Goal: Task Accomplishment & Management: Use online tool/utility

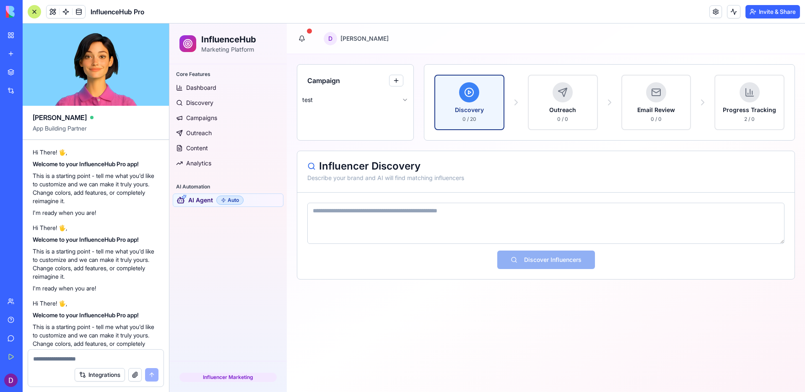
scroll to position [9897, 0]
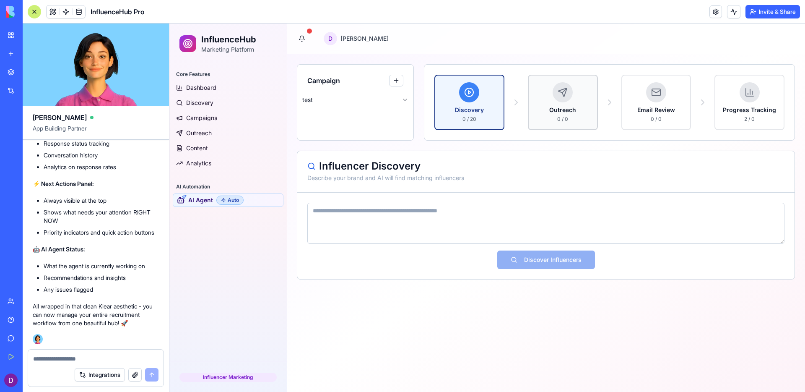
click at [573, 111] on div "Outreach" at bounding box center [563, 110] width 27 height 8
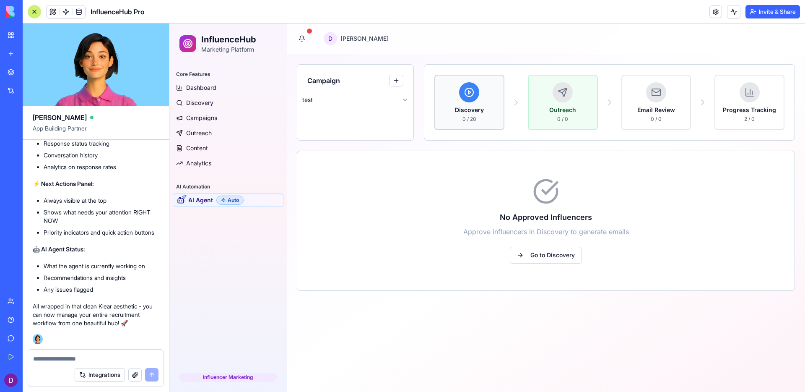
click at [501, 109] on button "Discovery 0 / 20" at bounding box center [470, 102] width 70 height 55
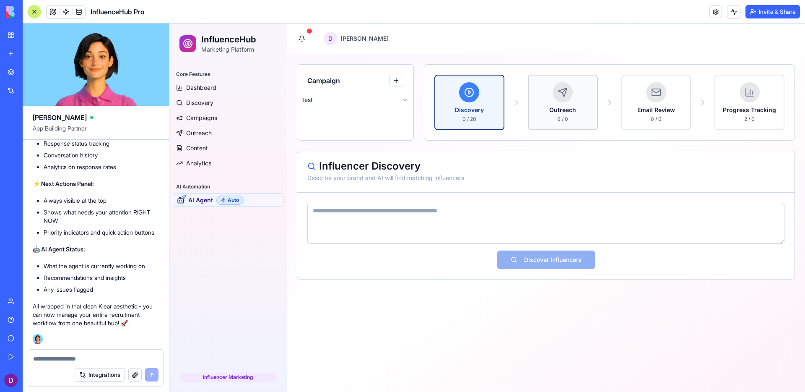
click at [567, 109] on div "Outreach" at bounding box center [563, 110] width 27 height 8
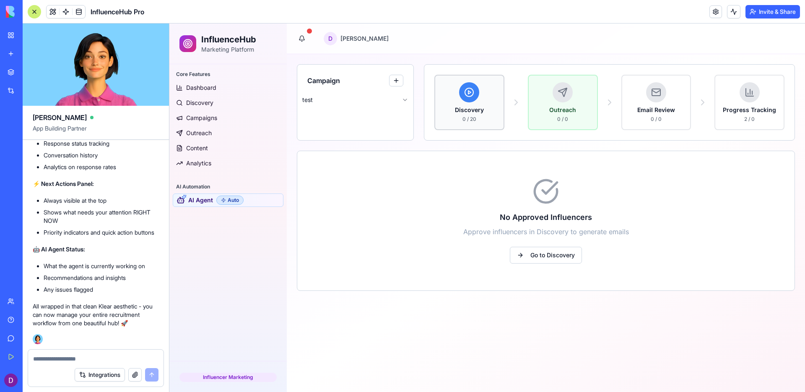
click at [461, 105] on div "Discovery 0 / 20" at bounding box center [469, 102] width 55 height 40
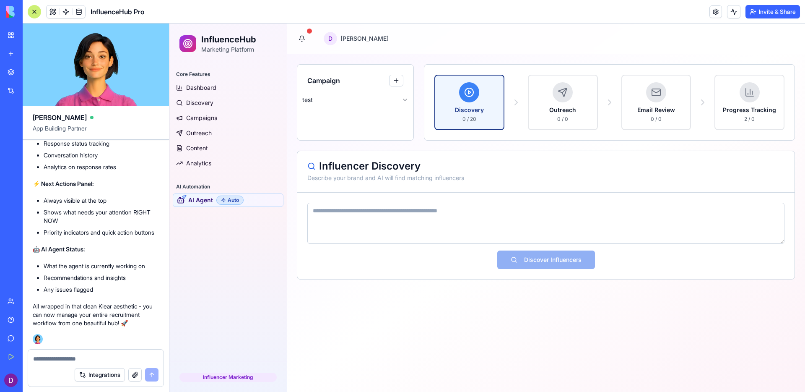
click at [527, 96] on div "Discovery 0 / 20 Outreach 0 / 0 Email Review 0 / 0 Progress Tracking 2 / 0" at bounding box center [610, 102] width 350 height 55
click at [563, 99] on div at bounding box center [563, 92] width 20 height 20
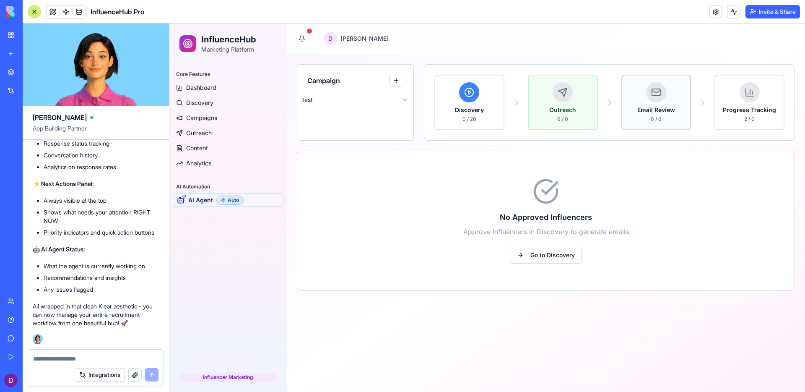
click at [662, 112] on div "Email Review" at bounding box center [657, 110] width 38 height 8
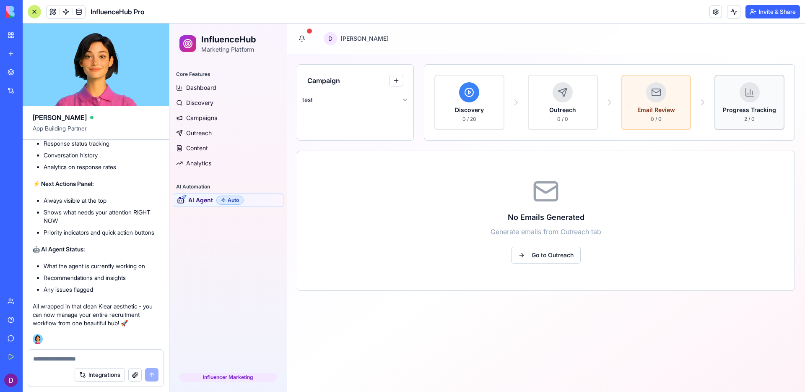
click at [733, 112] on div "Progress Tracking" at bounding box center [749, 110] width 53 height 8
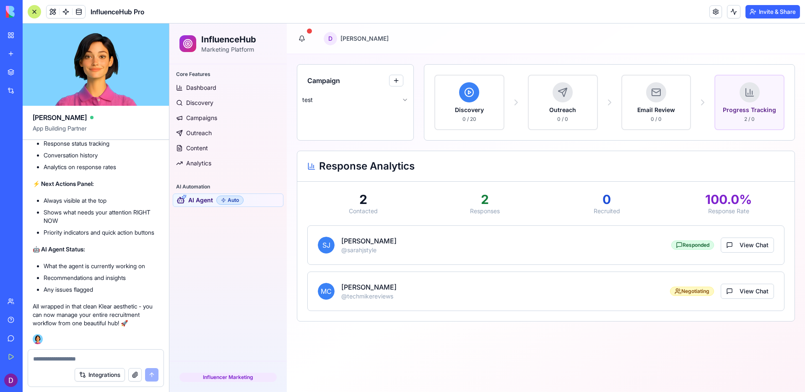
click at [656, 257] on div "SJ [PERSON_NAME] @ sarahjstyle Responded View Chat" at bounding box center [546, 245] width 477 height 39
click at [466, 91] on circle at bounding box center [469, 92] width 8 height 8
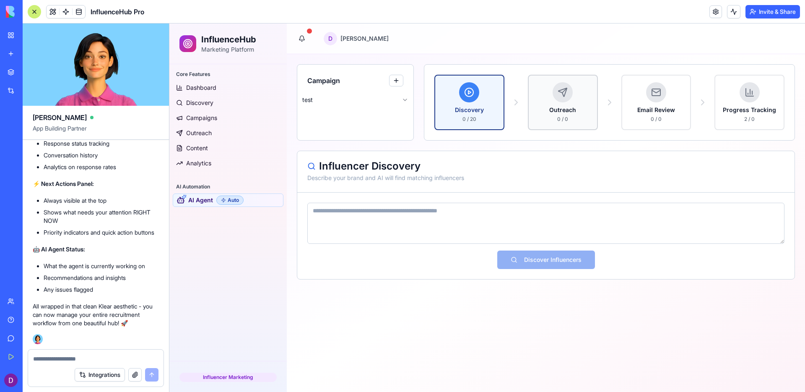
click at [538, 99] on div "Outreach 0 / 0" at bounding box center [563, 102] width 55 height 40
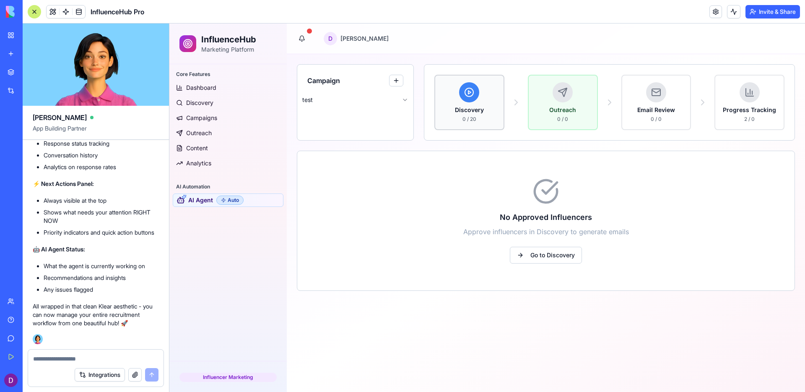
click at [485, 99] on div "Discovery 0 / 20" at bounding box center [469, 102] width 55 height 40
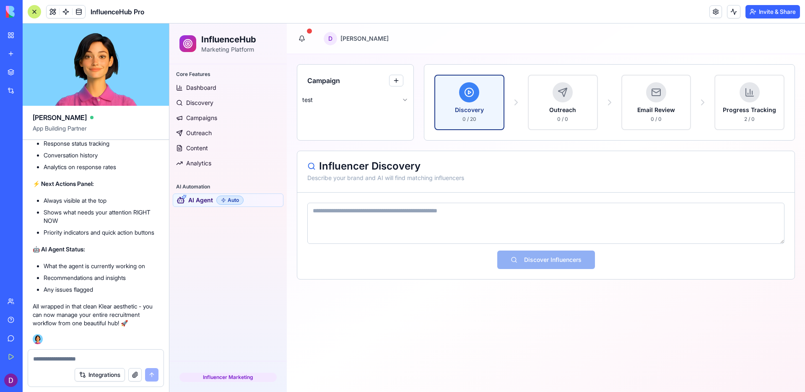
click at [433, 227] on textarea at bounding box center [545, 223] width 477 height 41
click at [414, 92] on div "Campaign test Discovery 0 / 20 Outreach 0 / 0 Email Review 0 / 0 Progress Track…" at bounding box center [546, 102] width 498 height 76
click at [401, 85] on button "button" at bounding box center [396, 81] width 14 height 12
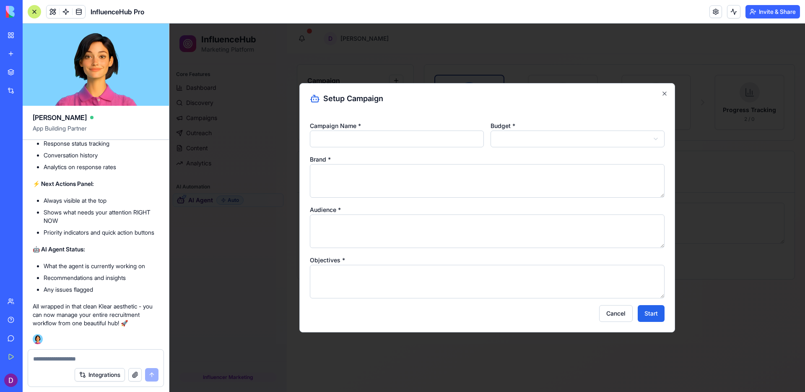
click at [420, 51] on div at bounding box center [487, 207] width 636 height 368
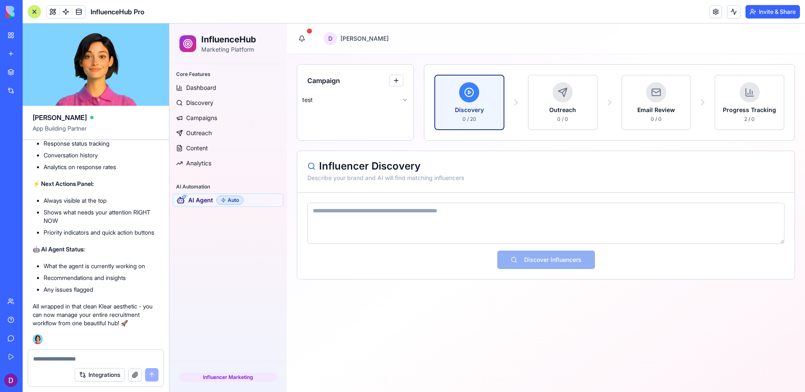
click at [407, 99] on html "InfluenceHub Marketing Platform Core Features Dashboard Discovery Campaigns Out…" at bounding box center [487, 207] width 636 height 368
click at [426, 153] on div "Influencer Discovery Describe your brand and AI will find matching influencers" at bounding box center [546, 172] width 498 height 42
click at [743, 122] on div "2 / 0" at bounding box center [749, 119] width 53 height 7
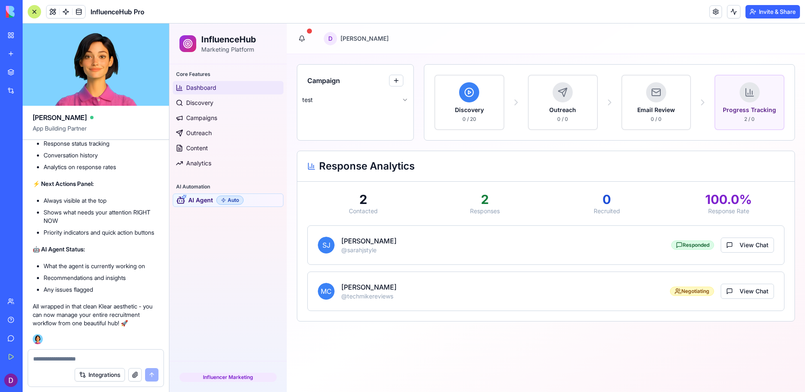
click at [198, 81] on link "Dashboard" at bounding box center [228, 87] width 111 height 13
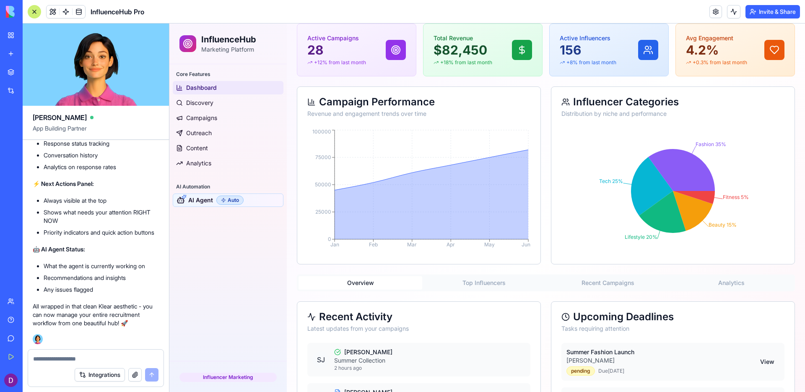
scroll to position [71, 0]
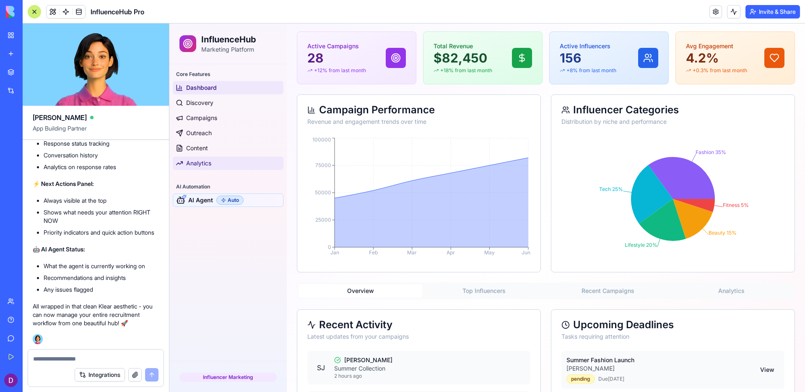
click at [217, 167] on link "Analytics" at bounding box center [228, 162] width 111 height 13
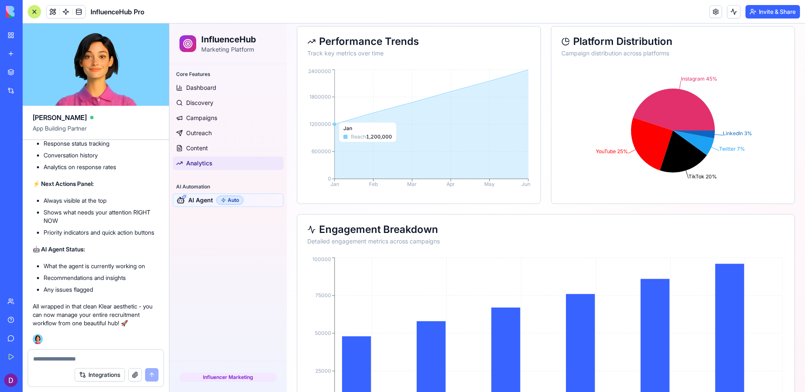
scroll to position [217, 0]
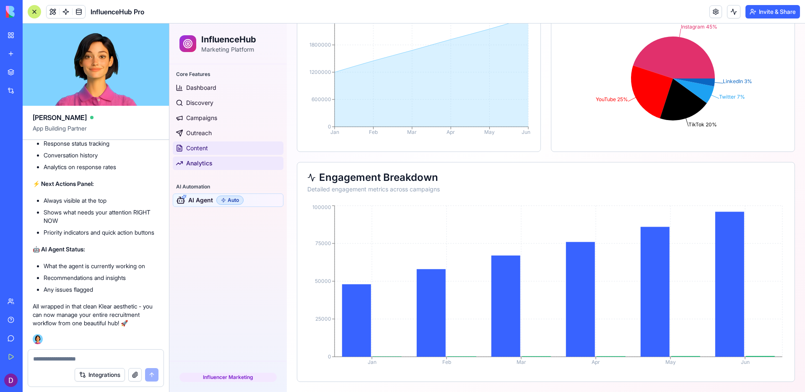
click at [192, 141] on link "Content" at bounding box center [228, 147] width 111 height 13
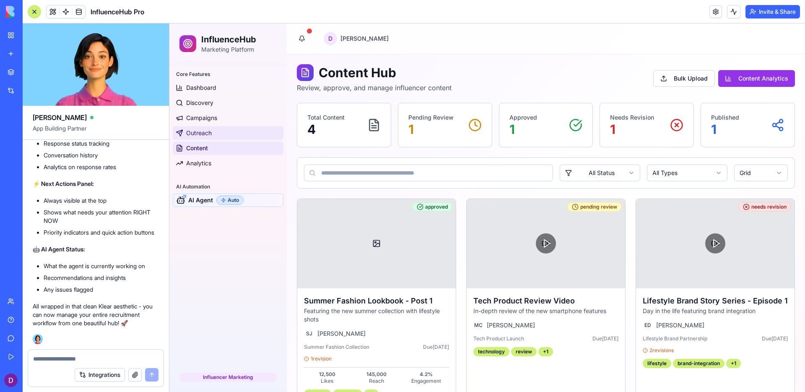
click at [236, 134] on link "Outreach" at bounding box center [228, 132] width 111 height 13
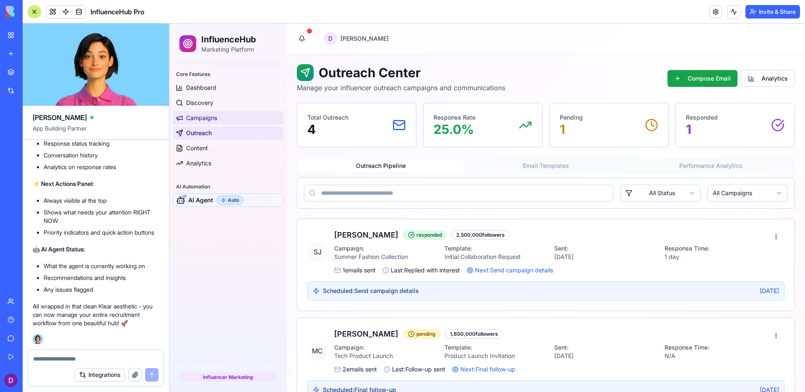
click at [227, 121] on link "Campaigns" at bounding box center [228, 117] width 111 height 13
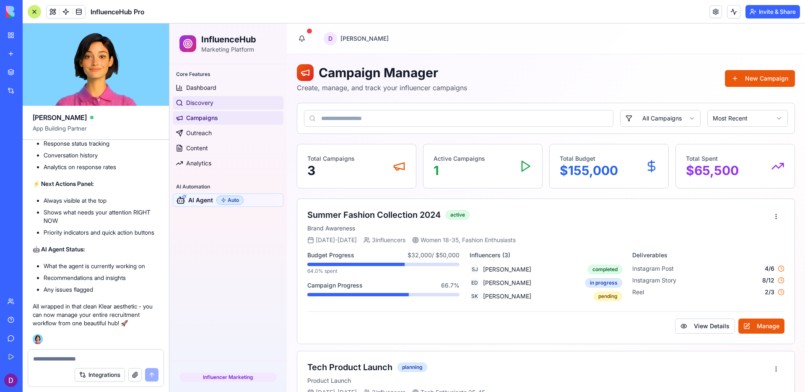
click at [226, 102] on link "Discovery" at bounding box center [228, 102] width 111 height 13
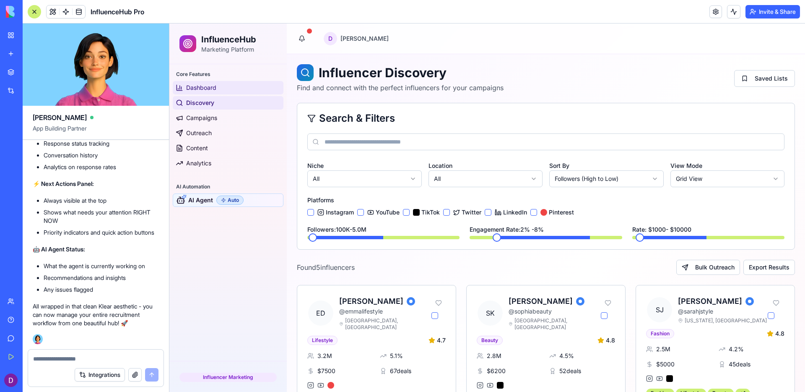
click at [227, 89] on link "Dashboard" at bounding box center [228, 87] width 111 height 13
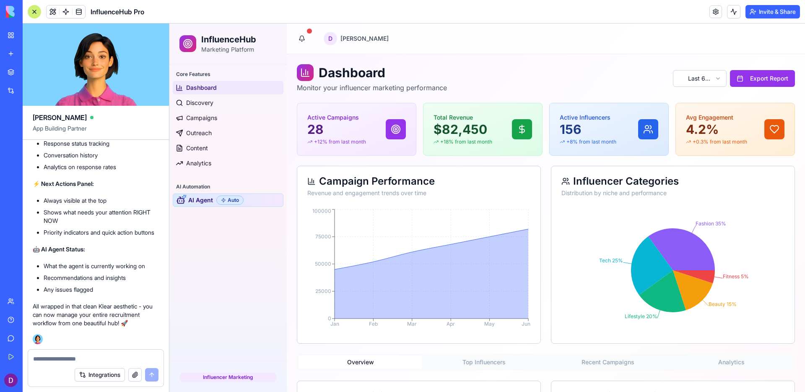
click at [205, 204] on span "AI Agent" at bounding box center [200, 200] width 25 height 8
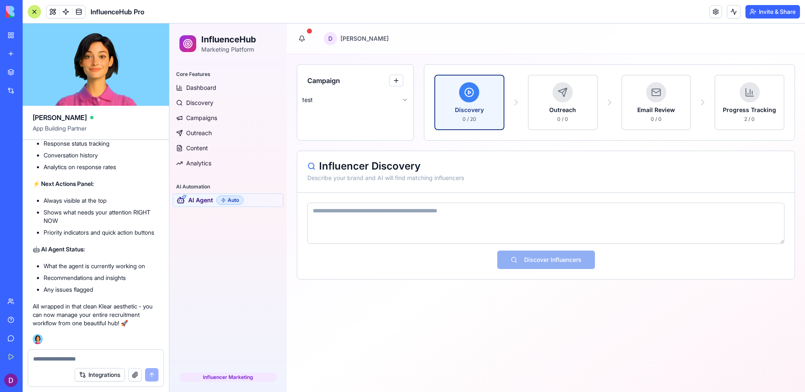
click at [57, 363] on div "Integrations" at bounding box center [95, 374] width 135 height 23
click at [57, 360] on textarea at bounding box center [95, 358] width 125 height 8
type textarea "*"
type textarea "**********"
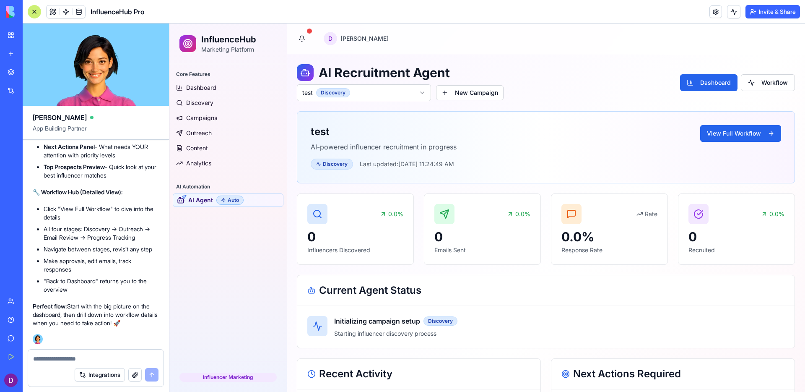
scroll to position [10314, 0]
click at [268, 229] on div "Core Features Dashboard Discovery Campaigns Outreach Content Analytics AI Autom…" at bounding box center [227, 212] width 117 height 297
click at [378, 242] on div "0" at bounding box center [355, 236] width 96 height 15
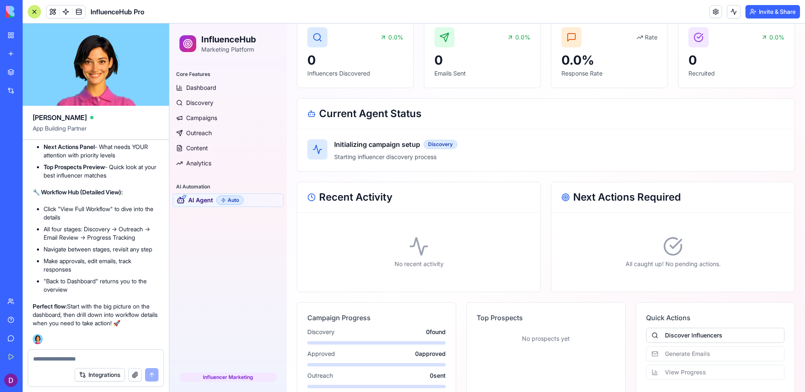
scroll to position [193, 0]
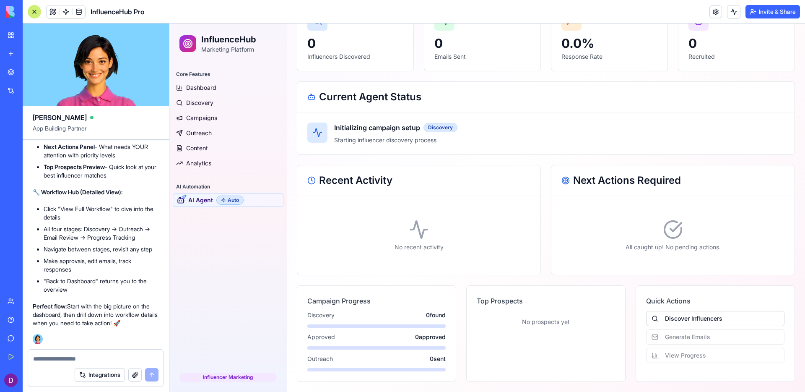
click at [399, 301] on div "Campaign Progress" at bounding box center [376, 301] width 138 height 10
click at [719, 317] on button "Discover Influencers" at bounding box center [715, 318] width 138 height 15
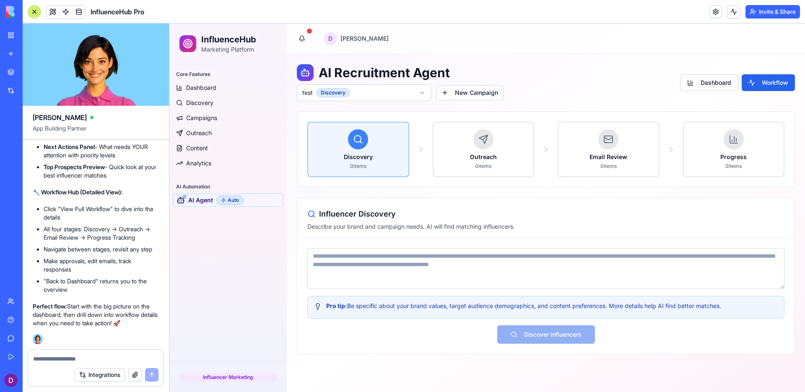
scroll to position [0, 0]
click at [698, 86] on button "Dashboard" at bounding box center [709, 82] width 58 height 17
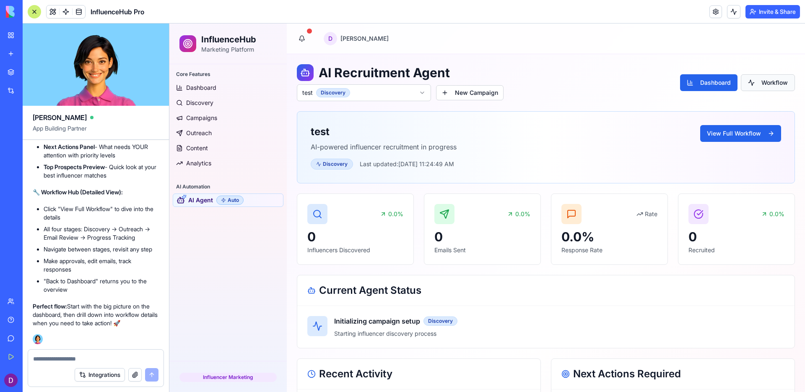
click at [756, 87] on button "Workflow" at bounding box center [768, 82] width 54 height 17
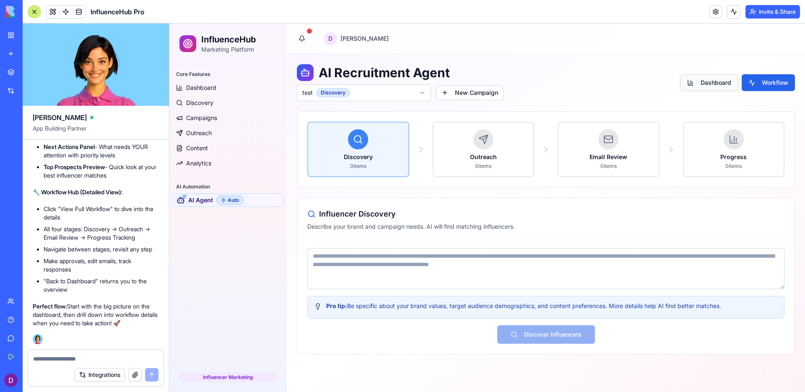
click at [691, 87] on button "Dashboard" at bounding box center [709, 82] width 58 height 17
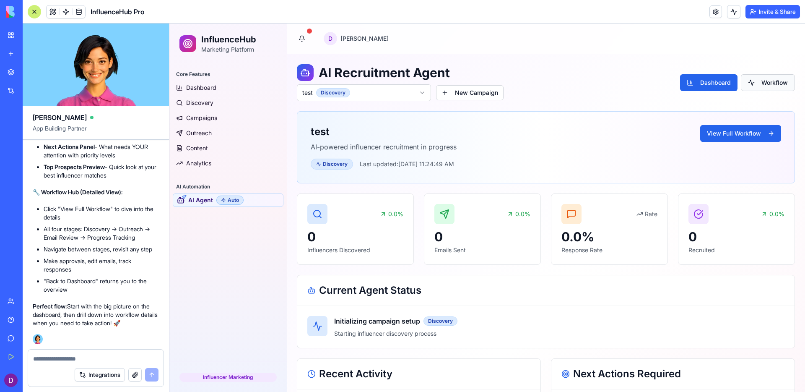
click at [763, 88] on button "Workflow" at bounding box center [768, 82] width 54 height 17
